Goal: Task Accomplishment & Management: Use online tool/utility

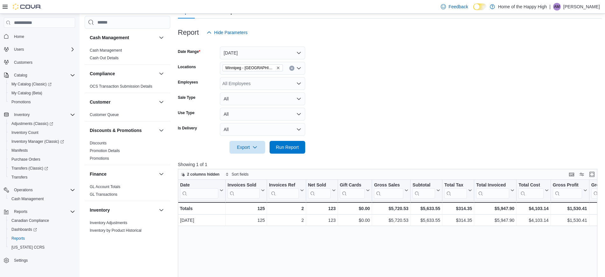
scroll to position [80, 0]
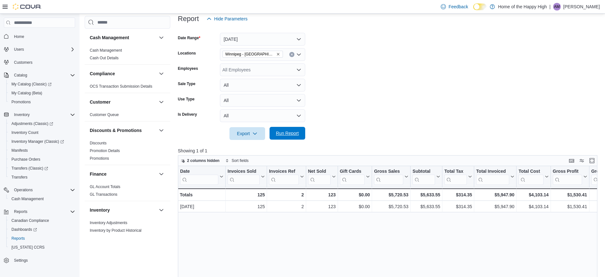
click at [298, 136] on span "Run Report" at bounding box center [287, 133] width 23 height 6
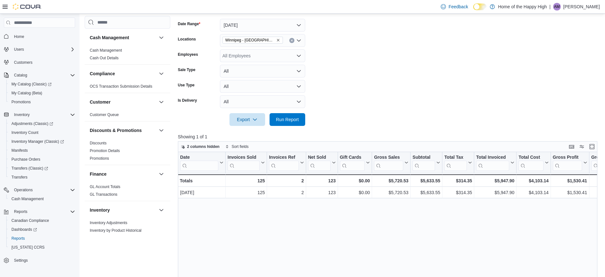
scroll to position [65, 0]
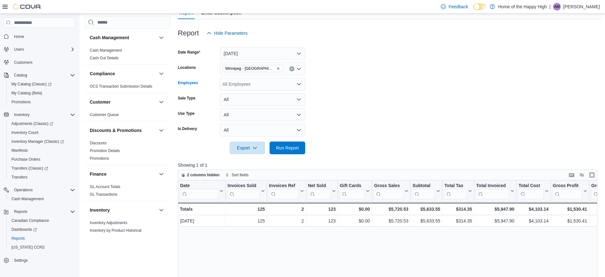
click at [299, 84] on icon "Open list of options" at bounding box center [299, 84] width 4 height 2
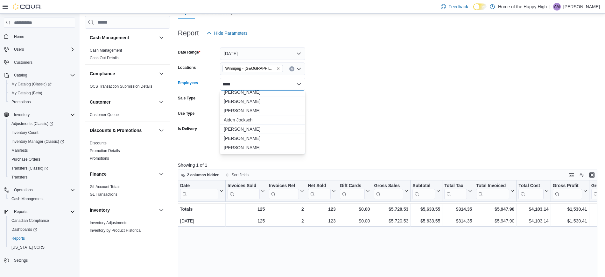
scroll to position [0, 0]
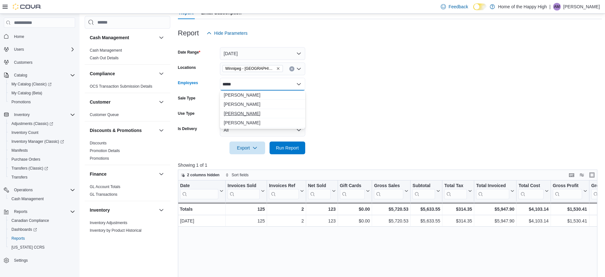
type input "*****"
click at [259, 112] on span "[PERSON_NAME]" at bounding box center [263, 113] width 78 height 6
type input "******"
click at [257, 120] on span "[PERSON_NAME]" at bounding box center [263, 122] width 78 height 6
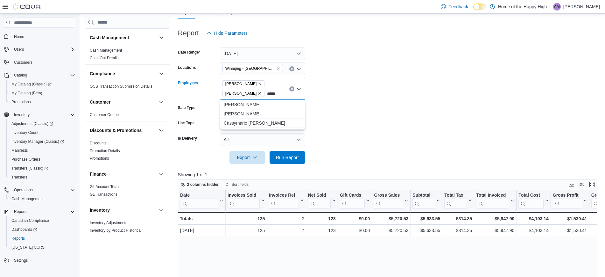
type input "*****"
click at [247, 121] on span "Cassymarie [PERSON_NAME]" at bounding box center [263, 123] width 78 height 6
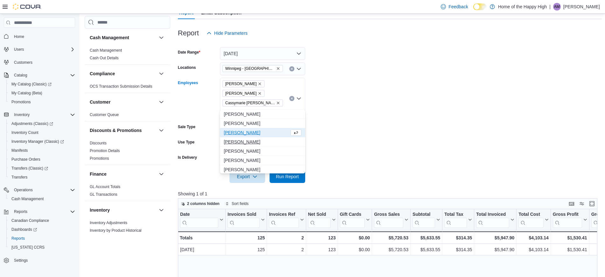
type input "***"
click at [245, 143] on span "[PERSON_NAME]" at bounding box center [263, 141] width 78 height 6
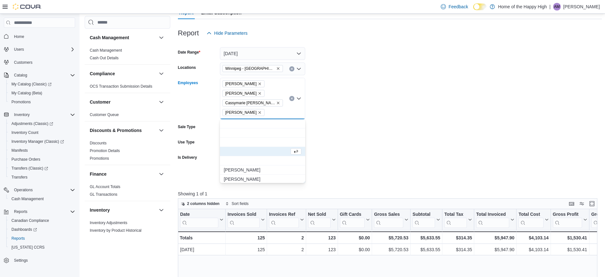
click at [368, 134] on form "Date Range [DATE] Locations [GEOGRAPHIC_DATA] - [GEOGRAPHIC_DATA] - The Joint E…" at bounding box center [390, 110] width 424 height 143
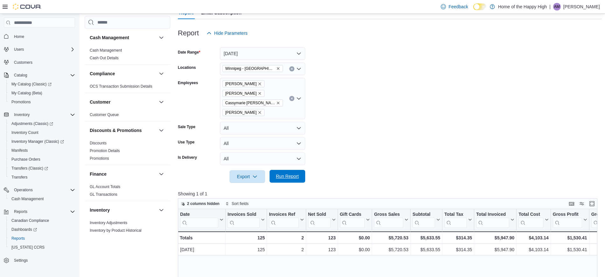
click at [293, 171] on span "Run Report" at bounding box center [287, 176] width 28 height 13
click at [261, 142] on button "All" at bounding box center [262, 143] width 85 height 13
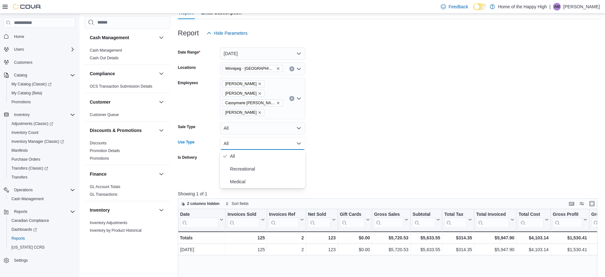
click at [261, 142] on button "All" at bounding box center [262, 143] width 85 height 13
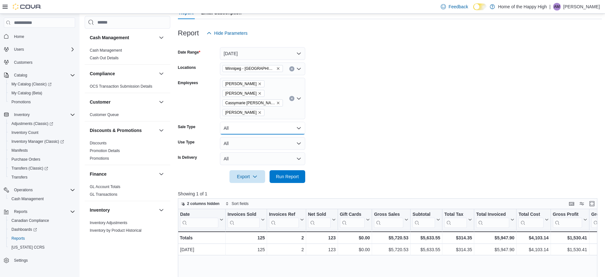
click at [263, 131] on button "All" at bounding box center [262, 128] width 85 height 13
click at [376, 125] on form "Date Range [DATE] Locations [GEOGRAPHIC_DATA] - [GEOGRAPHIC_DATA] - The Joint E…" at bounding box center [390, 110] width 424 height 143
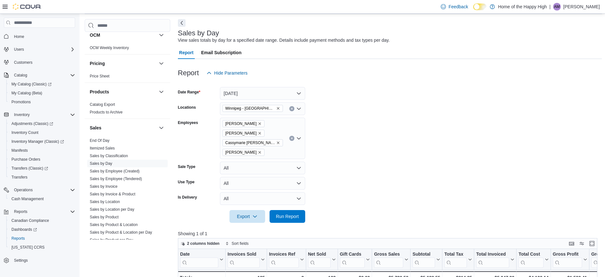
scroll to position [358, 0]
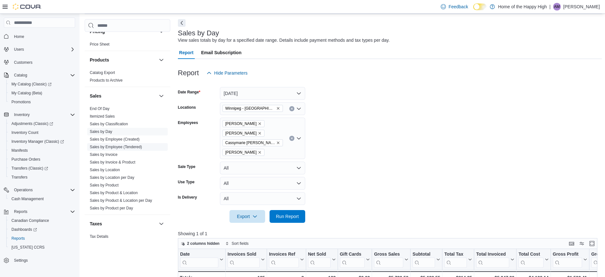
click at [134, 147] on link "Sales by Employee (Tendered)" at bounding box center [116, 146] width 52 height 4
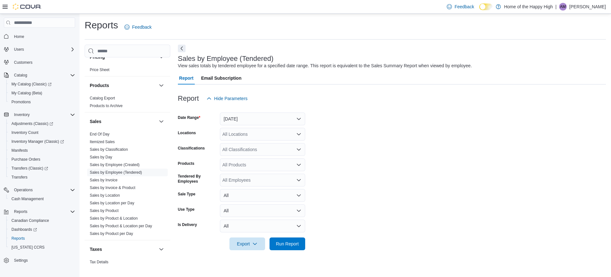
click at [255, 131] on div "All Locations" at bounding box center [262, 134] width 85 height 13
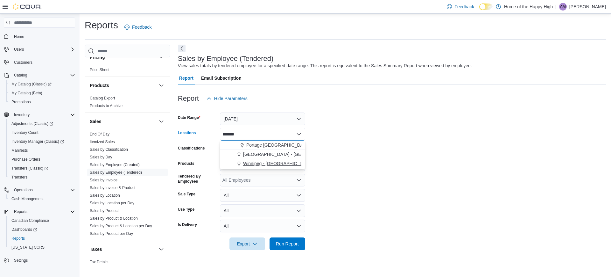
type input "*******"
click at [276, 165] on span "Winnipeg - [GEOGRAPHIC_DATA] - The Joint" at bounding box center [288, 163] width 91 height 6
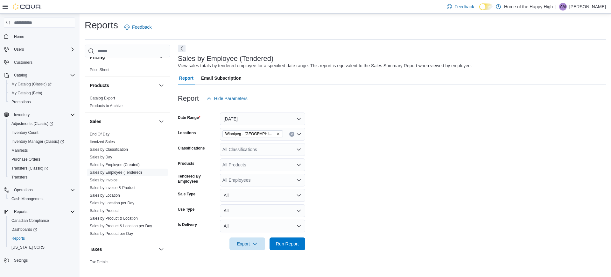
click at [370, 159] on form "Date Range [DATE] Locations [GEOGRAPHIC_DATA] - [GEOGRAPHIC_DATA] - The Joint C…" at bounding box center [392, 177] width 428 height 145
click at [255, 147] on div "All Classifications" at bounding box center [262, 149] width 85 height 13
click at [361, 152] on form "Date Range [DATE] Locations [GEOGRAPHIC_DATA] - [GEOGRAPHIC_DATA] - The Joint C…" at bounding box center [392, 177] width 428 height 145
click at [258, 179] on div "All Employees" at bounding box center [262, 179] width 85 height 13
click at [359, 191] on form "Date Range [DATE] Locations [GEOGRAPHIC_DATA] - [GEOGRAPHIC_DATA] - The Joint C…" at bounding box center [392, 177] width 428 height 145
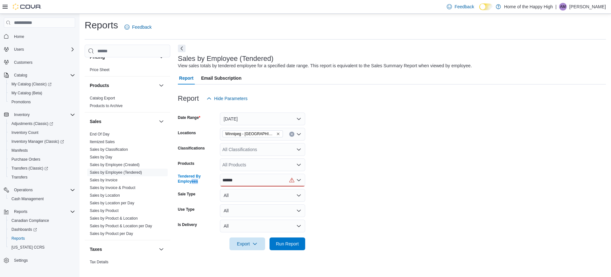
drag, startPoint x: 244, startPoint y: 178, endPoint x: 191, endPoint y: 180, distance: 53.8
click at [191, 180] on div "Tendered By Employees ******" at bounding box center [241, 179] width 127 height 13
click at [250, 180] on div "******" at bounding box center [262, 179] width 85 height 13
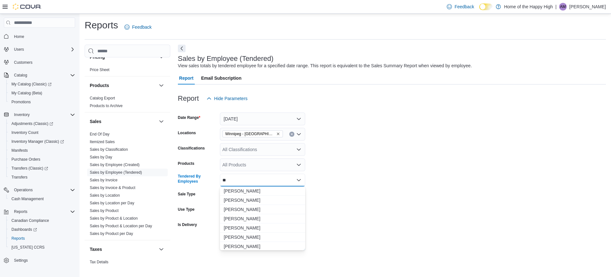
type input "*"
click at [397, 167] on form "Date Range [DATE] Locations [GEOGRAPHIC_DATA] - [GEOGRAPHIC_DATA] - The Joint C…" at bounding box center [392, 177] width 428 height 145
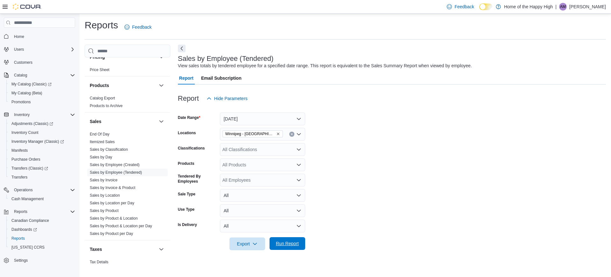
click at [283, 249] on span "Run Report" at bounding box center [287, 243] width 28 height 13
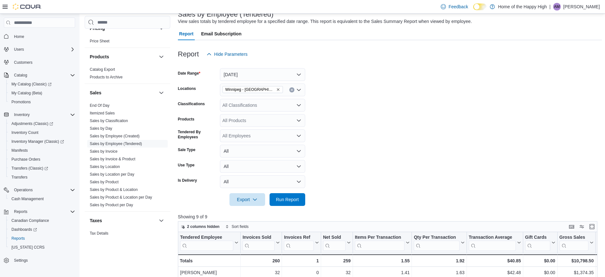
scroll to position [40, 0]
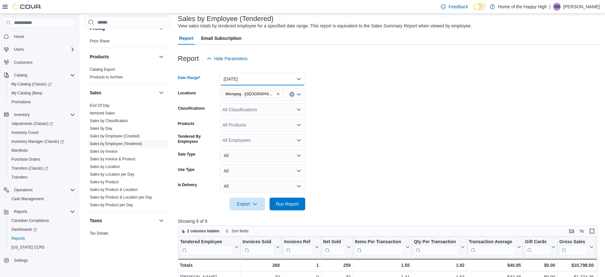
click at [251, 80] on button "[DATE]" at bounding box center [262, 79] width 85 height 13
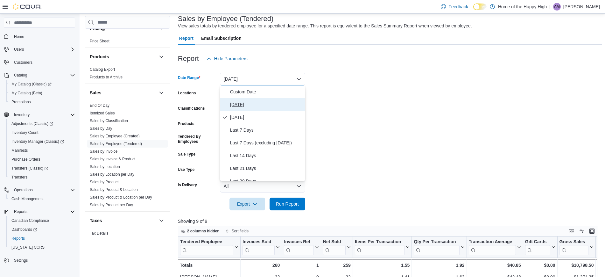
click at [245, 106] on span "[DATE]" at bounding box center [266, 105] width 73 height 8
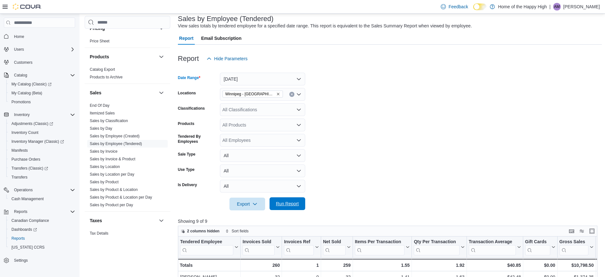
click at [292, 202] on span "Run Report" at bounding box center [287, 203] width 23 height 6
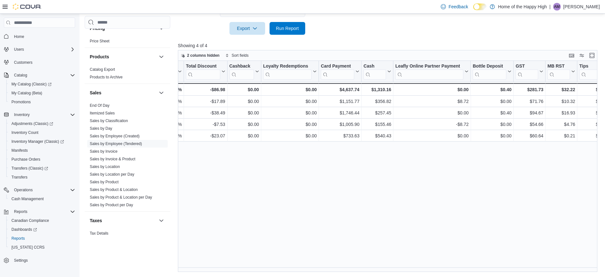
scroll to position [0, 633]
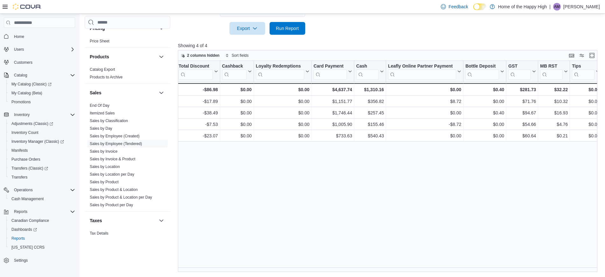
drag, startPoint x: 524, startPoint y: 269, endPoint x: 549, endPoint y: 252, distance: 30.2
click at [549, 252] on div "Tendered Employee Click to view column header actions Invoices Sold Click to vi…" at bounding box center [390, 166] width 424 height 210
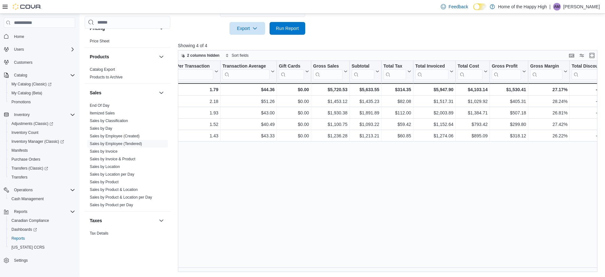
scroll to position [0, 0]
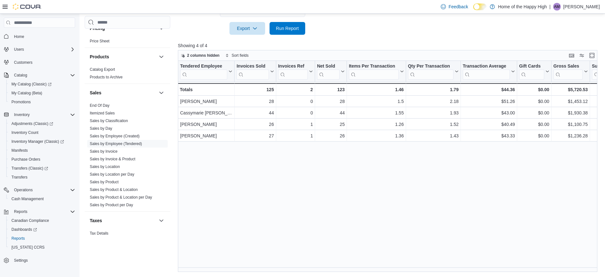
click at [249, 191] on div "Tendered Employee Click to view column header actions Invoices Sold Click to vi…" at bounding box center [390, 166] width 424 height 210
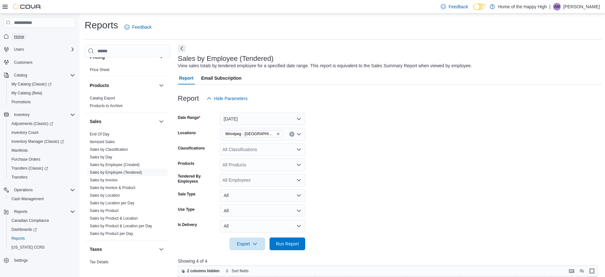
click at [20, 38] on span "Home" at bounding box center [19, 36] width 10 height 5
